Goal: Task Accomplishment & Management: Complete application form

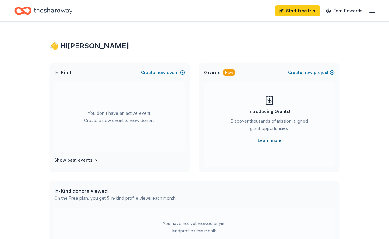
click at [276, 141] on link "Learn more" at bounding box center [269, 140] width 24 height 7
click at [373, 11] on line "button" at bounding box center [371, 11] width 5 height 0
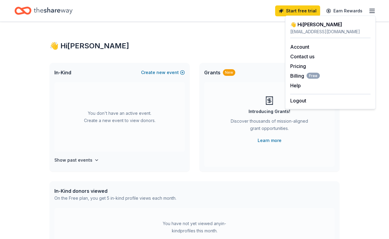
click at [373, 11] on line "button" at bounding box center [371, 11] width 5 height 0
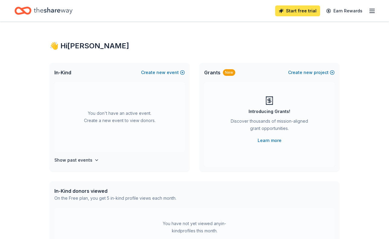
click at [302, 12] on link "Start free trial" at bounding box center [297, 10] width 45 height 11
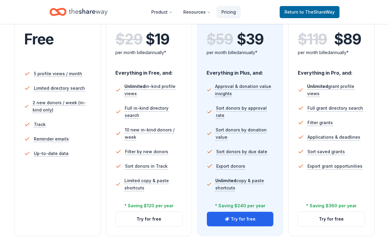
scroll to position [139, 0]
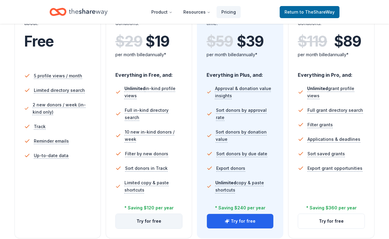
click at [145, 219] on button "Try for free" at bounding box center [149, 221] width 66 height 14
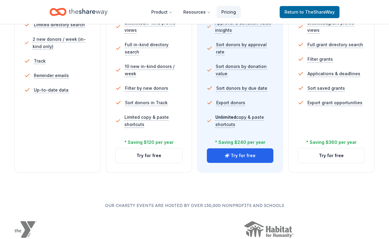
scroll to position [204, 0]
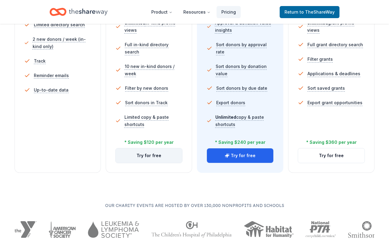
click at [163, 160] on button "Try for free" at bounding box center [149, 155] width 66 height 14
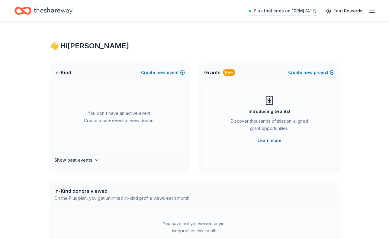
click at [280, 142] on link "Learn more" at bounding box center [269, 140] width 24 height 7
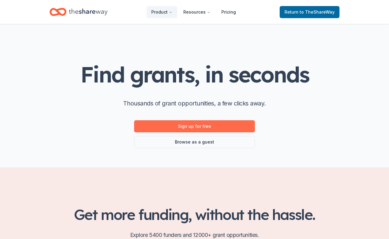
click at [245, 124] on link "Sign up for free" at bounding box center [194, 126] width 121 height 12
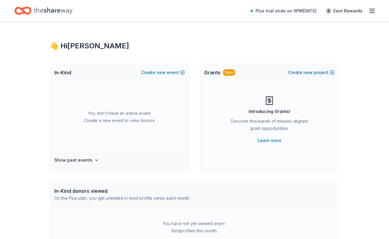
click at [375, 12] on icon "button" at bounding box center [371, 10] width 7 height 7
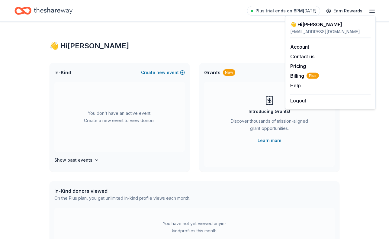
click at [247, 44] on div "👋 Hi Chris" at bounding box center [195, 46] width 290 height 10
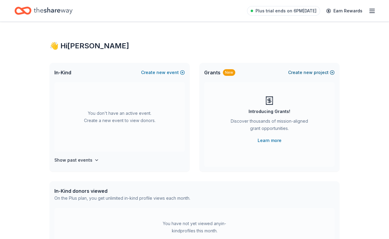
click at [312, 72] on span "new" at bounding box center [307, 72] width 9 height 7
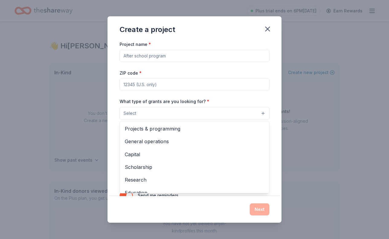
click at [262, 112] on button "Select" at bounding box center [195, 113] width 150 height 13
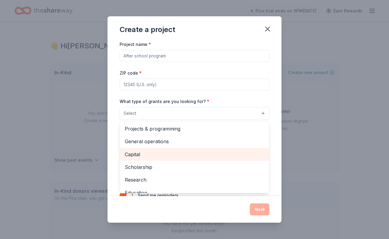
click at [246, 153] on span "Capital" at bounding box center [194, 154] width 139 height 8
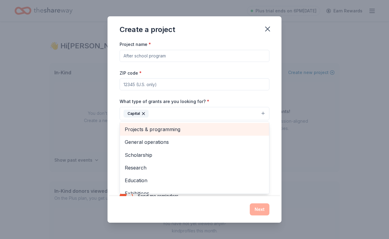
click at [189, 125] on span "Projects & programming" at bounding box center [194, 129] width 139 height 8
click at [193, 131] on span "General operations" at bounding box center [194, 129] width 139 height 8
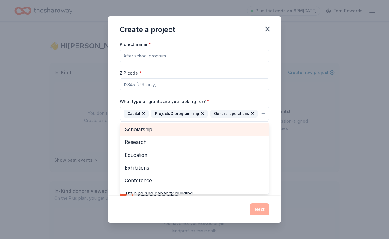
click at [193, 131] on span "Scholarship" at bounding box center [194, 129] width 139 height 8
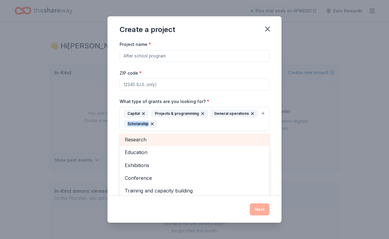
click at [193, 131] on div "Project name * ZIP code * What type of grants are you looking for? * Capital Pr…" at bounding box center [195, 128] width 150 height 177
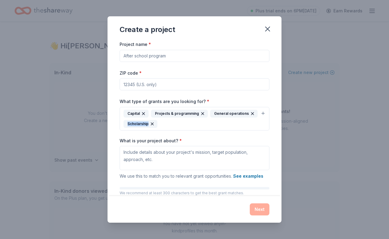
click at [151, 123] on icon "button" at bounding box center [152, 123] width 5 height 5
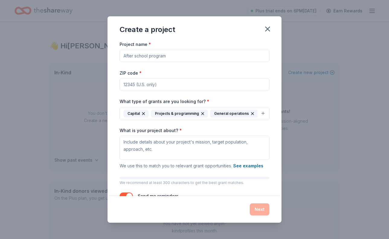
click at [250, 112] on icon "button" at bounding box center [252, 113] width 5 height 5
click at [264, 113] on button "Capital Projects & programming" at bounding box center [195, 113] width 150 height 13
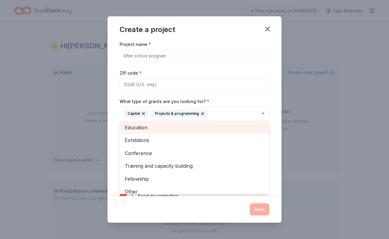
scroll to position [41, 0]
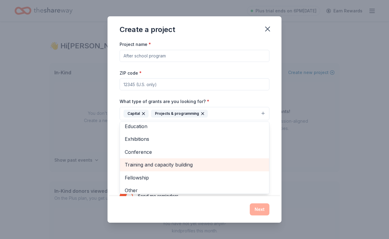
click at [226, 161] on span "Training and capacity building" at bounding box center [194, 165] width 139 height 8
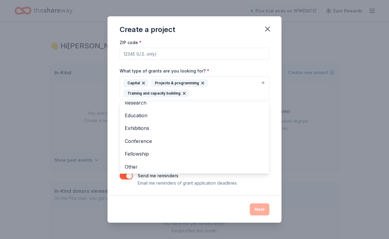
scroll to position [30, 0]
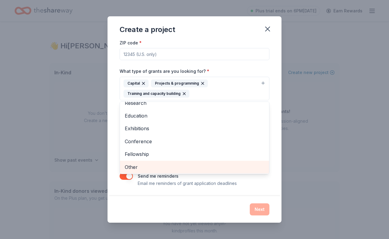
click at [152, 164] on span "Other" at bounding box center [194, 167] width 139 height 8
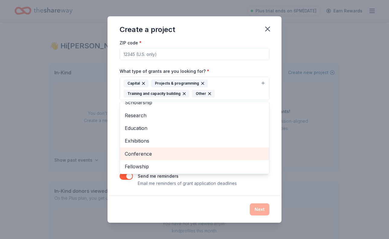
scroll to position [19, 0]
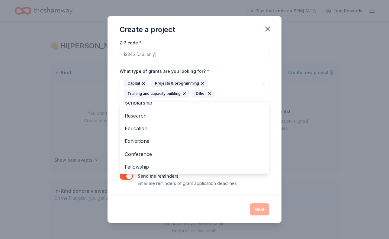
click at [250, 184] on div "Project name * ZIP code * What type of grants are you looking for? * Capital Pr…" at bounding box center [195, 98] width 150 height 177
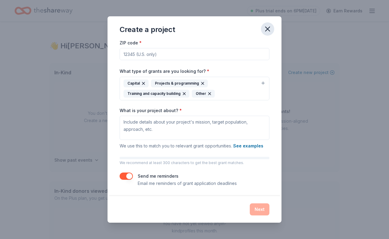
click at [268, 30] on icon "button" at bounding box center [267, 29] width 4 height 4
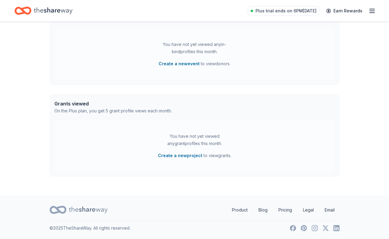
scroll to position [179, 0]
click at [186, 155] on button "Create a new project" at bounding box center [180, 155] width 44 height 7
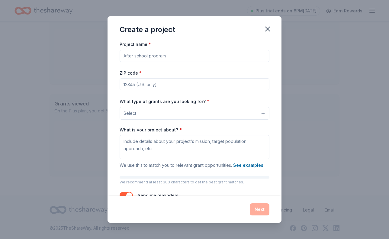
click at [186, 57] on input "Project name *" at bounding box center [195, 56] width 150 height 12
